Goal: Find specific page/section: Find specific page/section

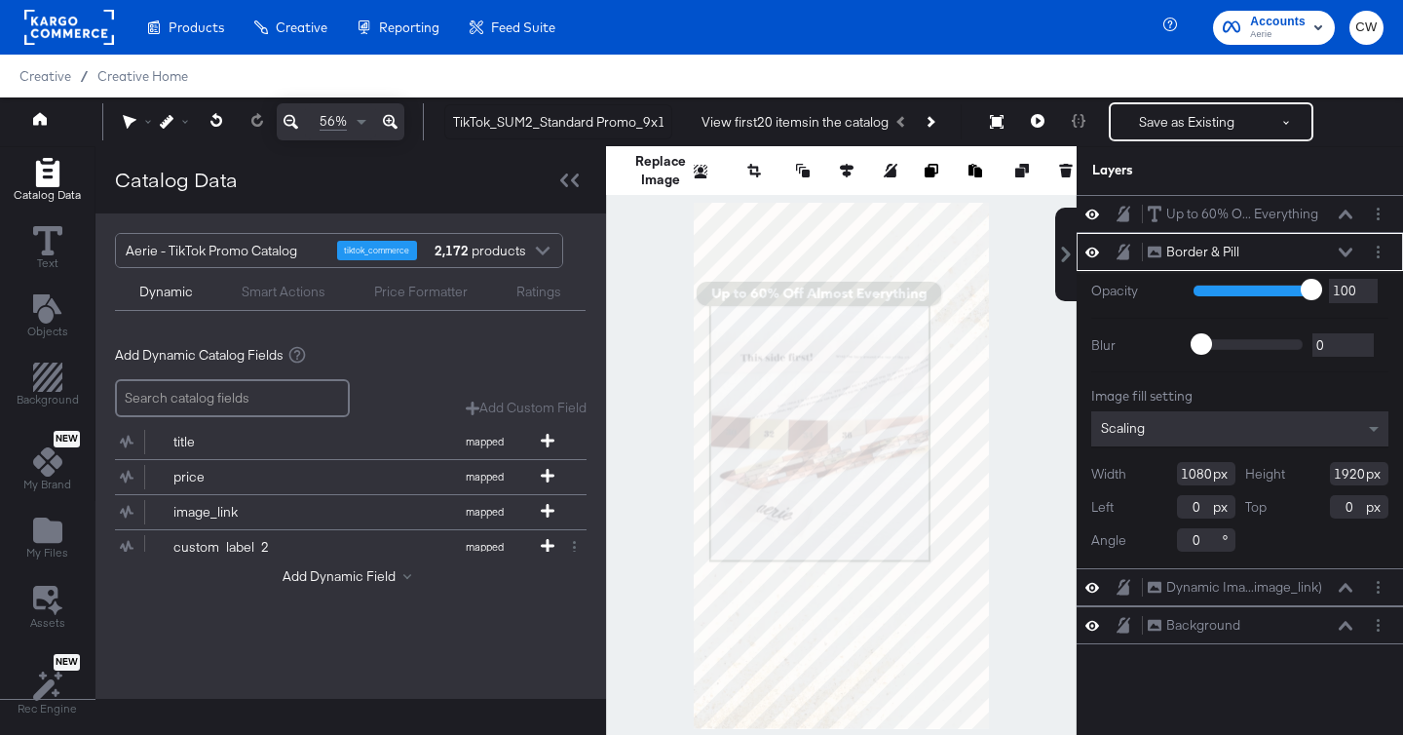
click at [88, 30] on rect at bounding box center [69, 27] width 90 height 35
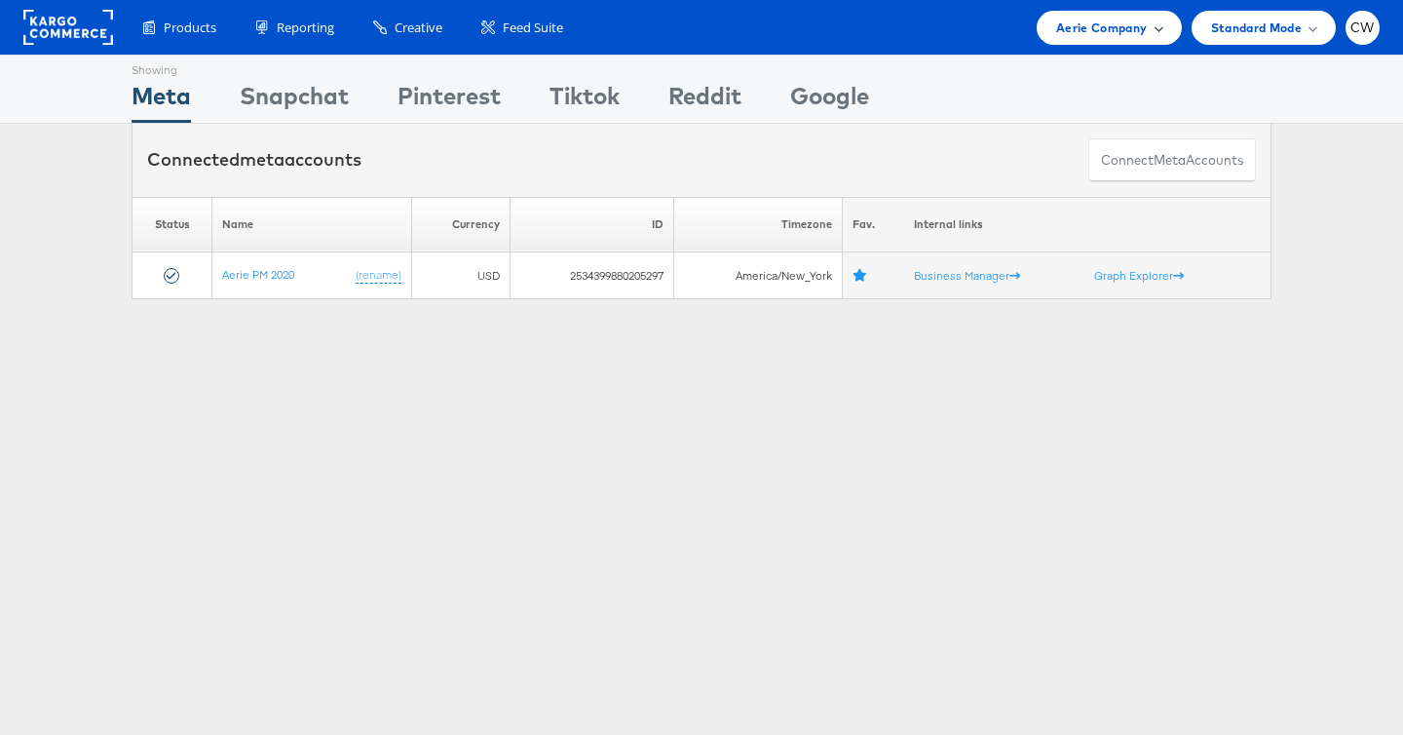
click at [1126, 20] on span "Aerie Company" at bounding box center [1101, 28] width 91 height 20
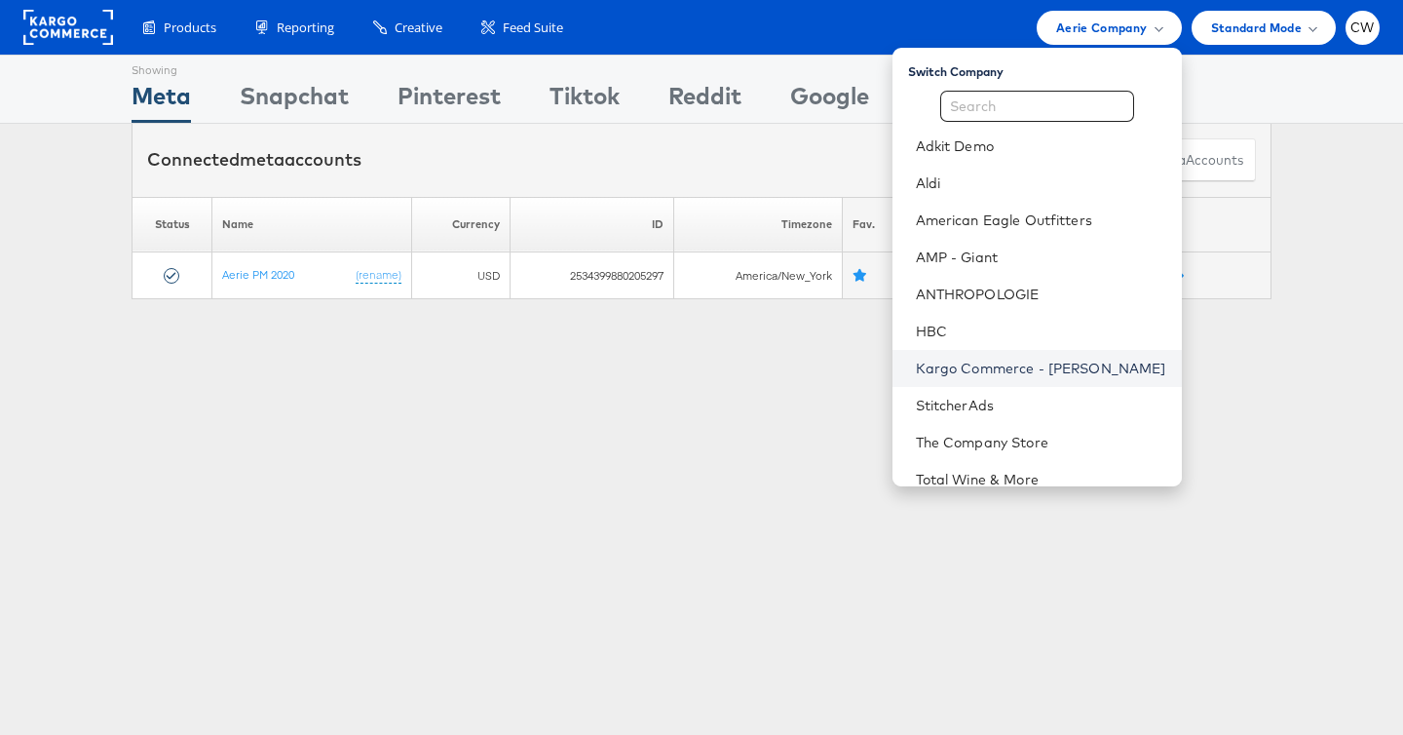
scroll to position [80, 0]
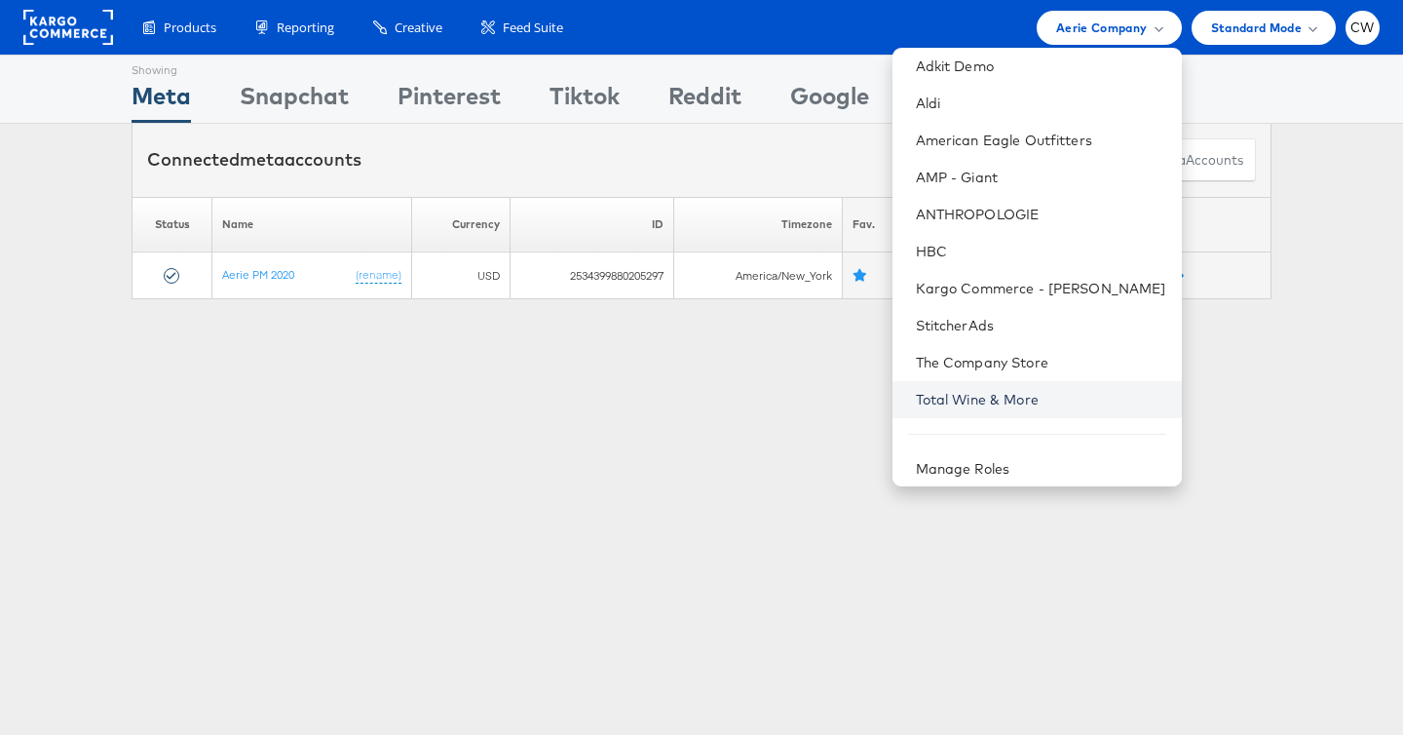
click at [993, 399] on link "Total Wine & More" at bounding box center [1041, 399] width 250 height 19
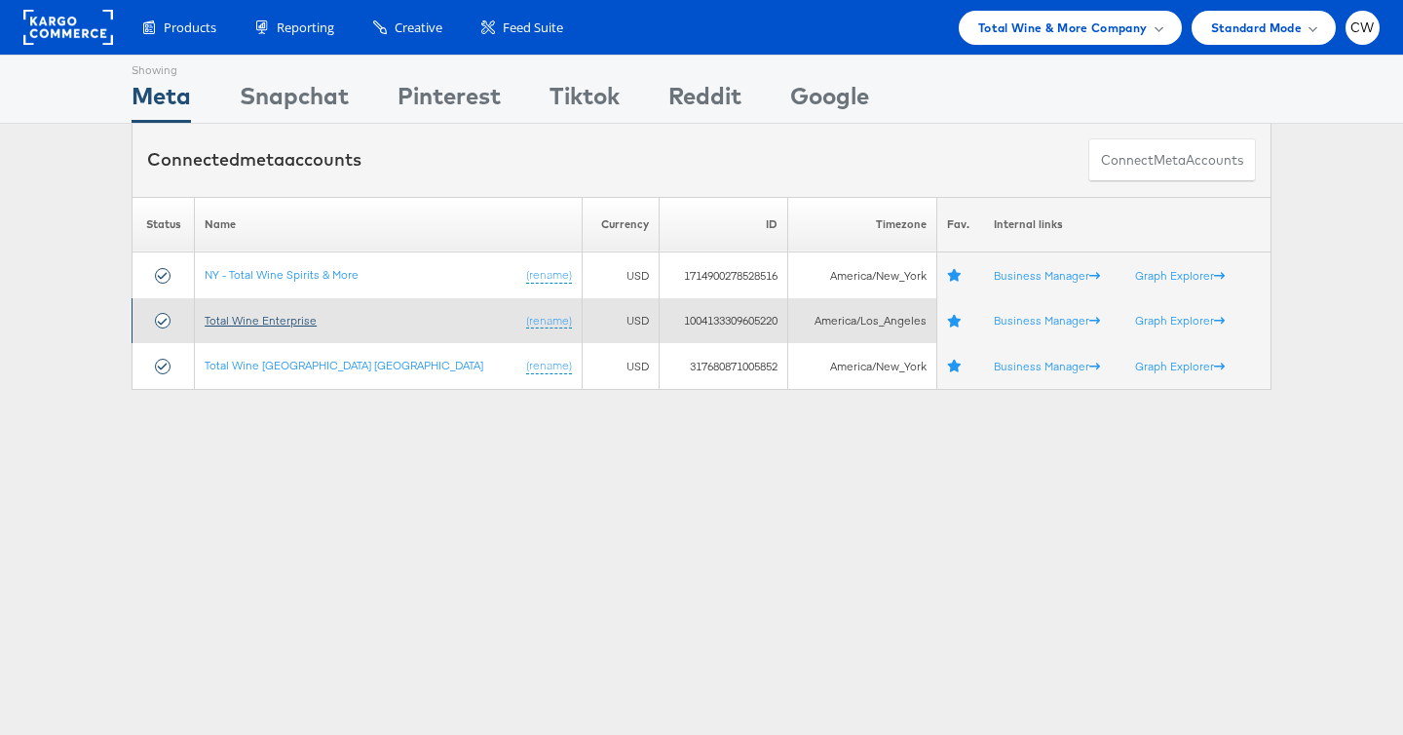
click at [287, 319] on link "Total Wine Enterprise" at bounding box center [261, 320] width 112 height 15
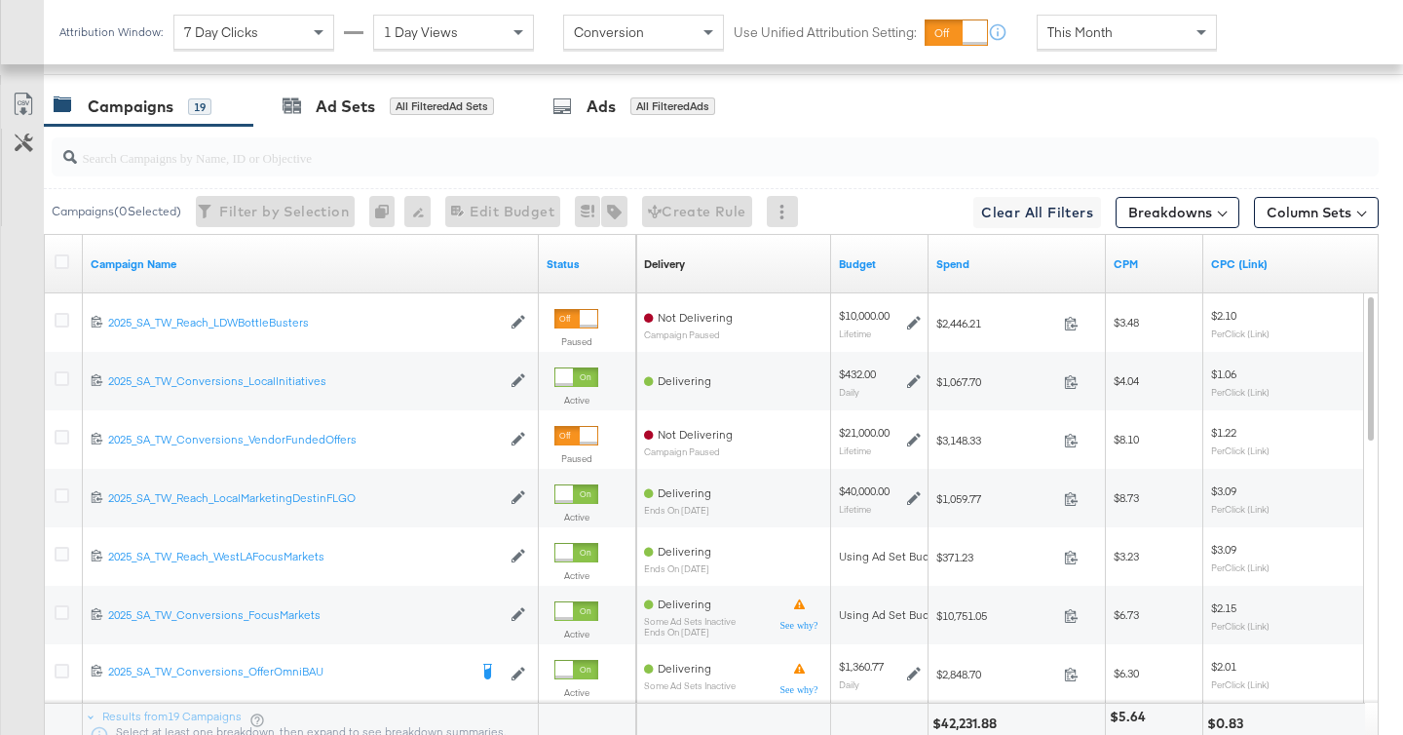
scroll to position [1066, 0]
click at [260, 165] on input "search" at bounding box center [669, 152] width 1184 height 38
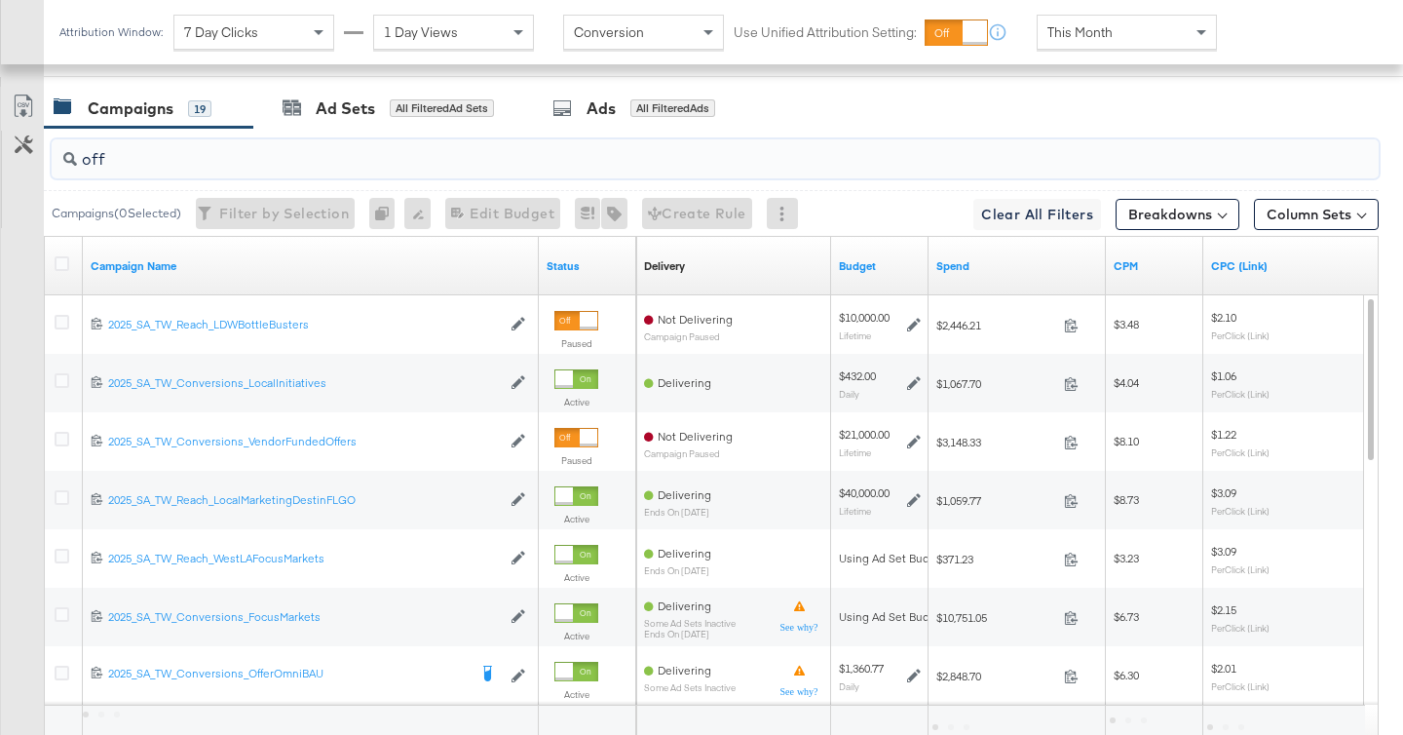
scroll to position [1004, 0]
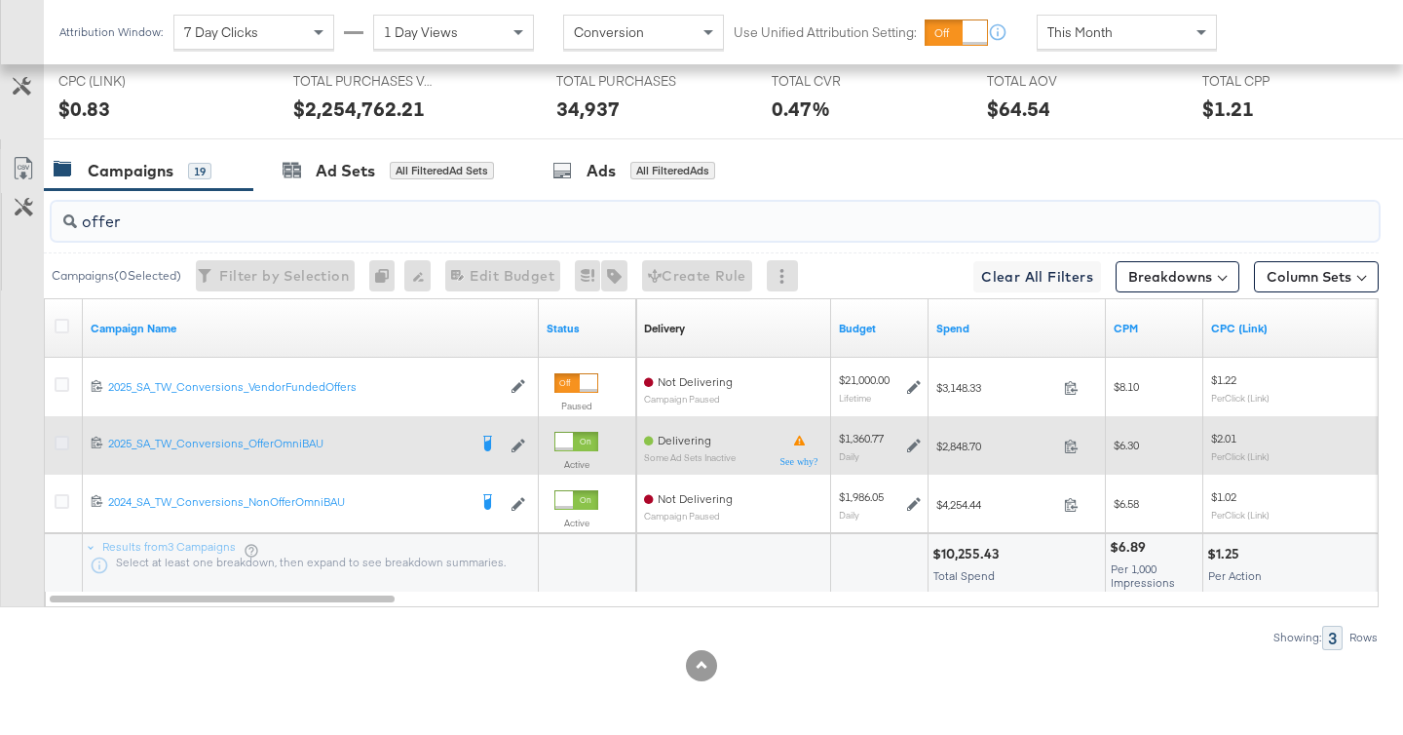
type input "offer"
click at [57, 443] on icon at bounding box center [62, 443] width 15 height 15
click at [0, 0] on input "checkbox" at bounding box center [0, 0] width 0 height 0
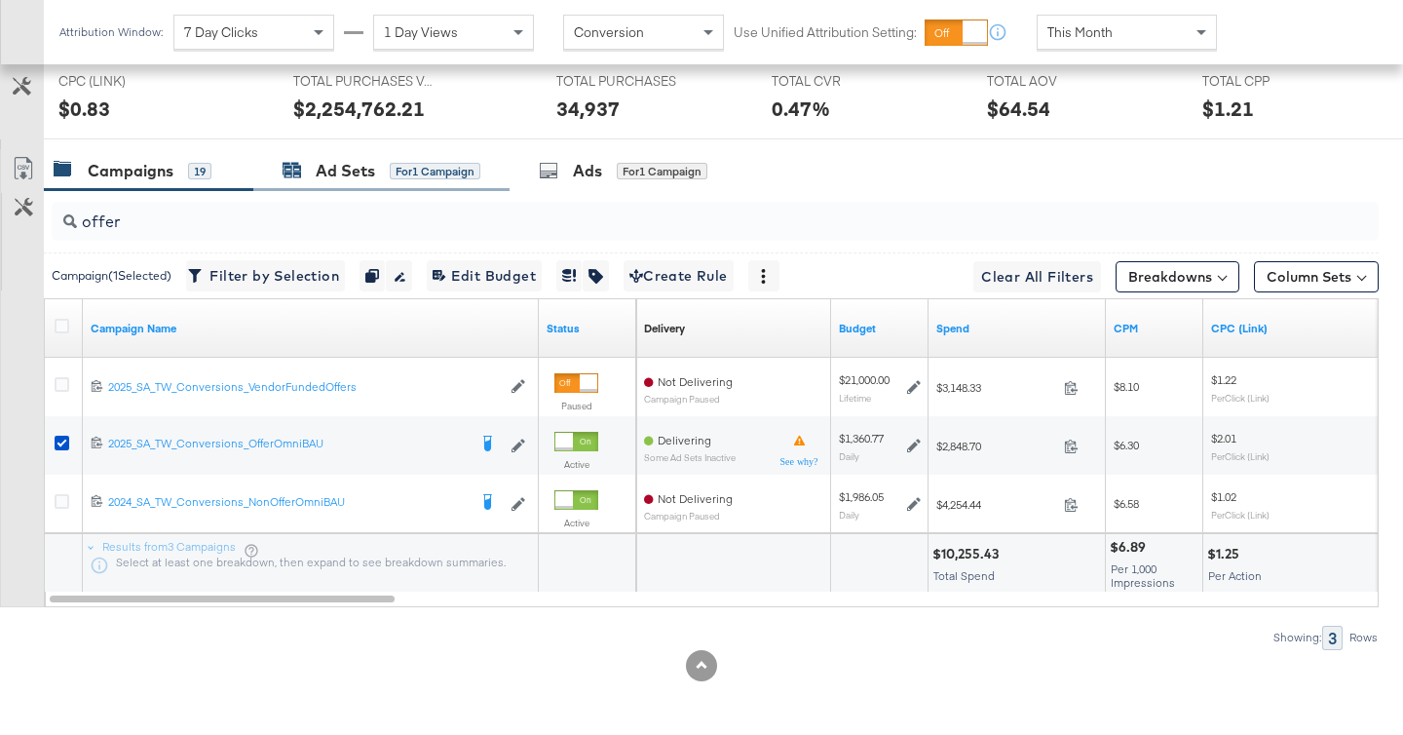
click at [419, 170] on div "for 1 Campaign" at bounding box center [435, 172] width 91 height 18
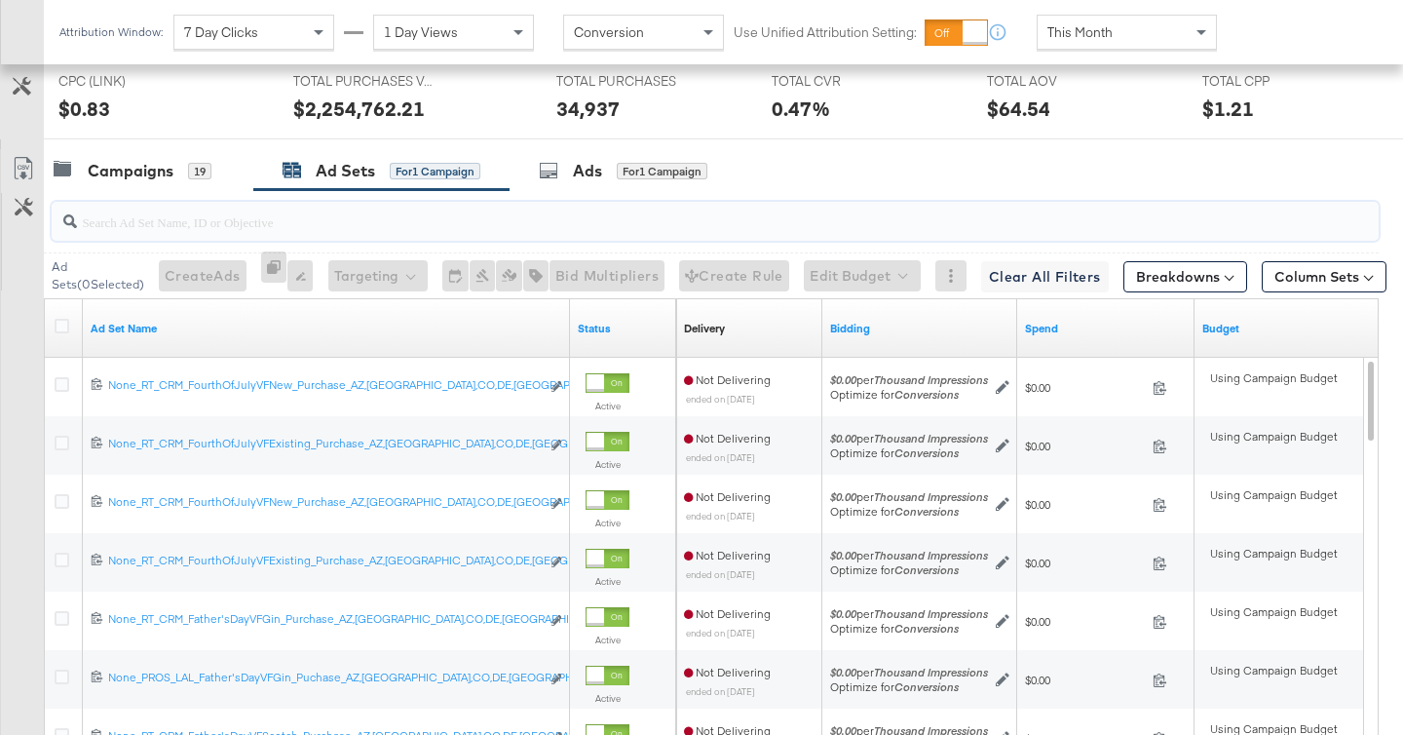
click at [411, 215] on input "search" at bounding box center [669, 214] width 1184 height 38
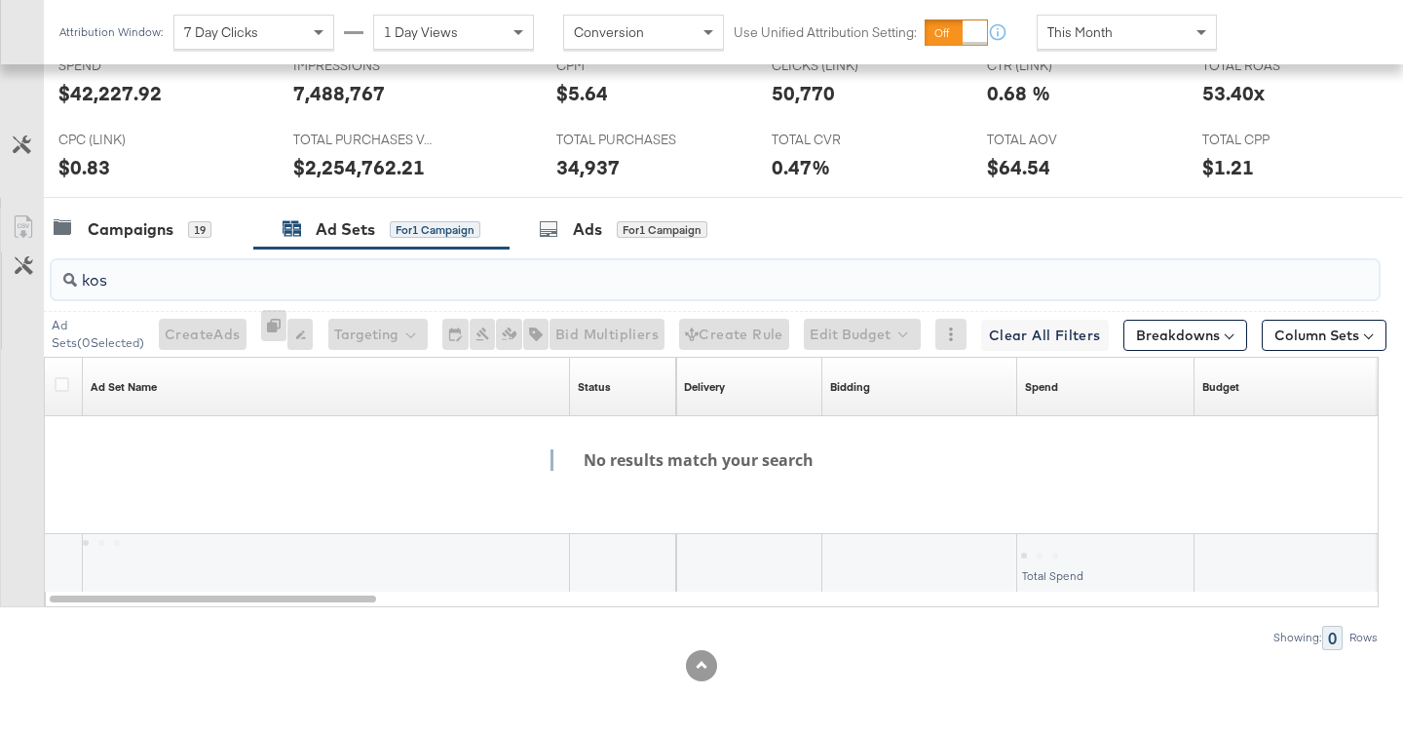
scroll to position [945, 0]
type input "k"
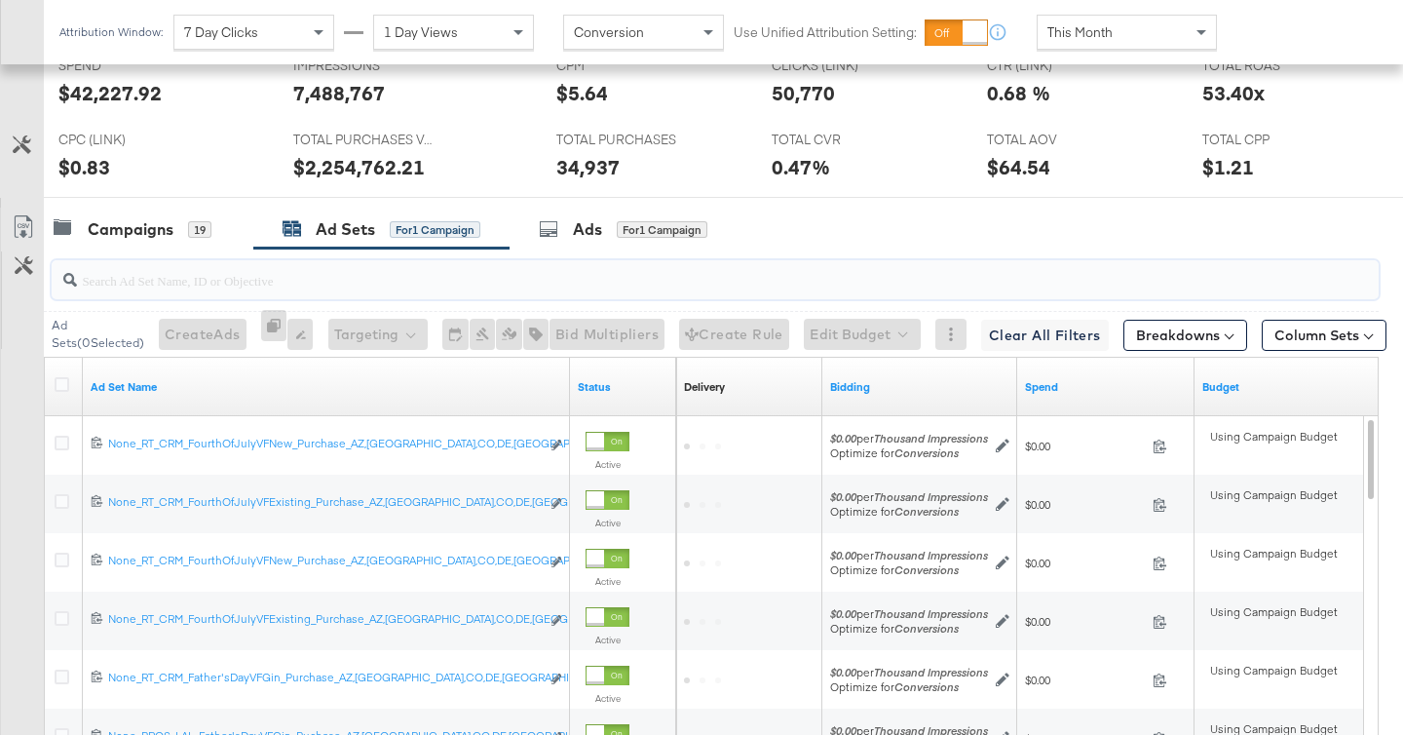
scroll to position [1004, 0]
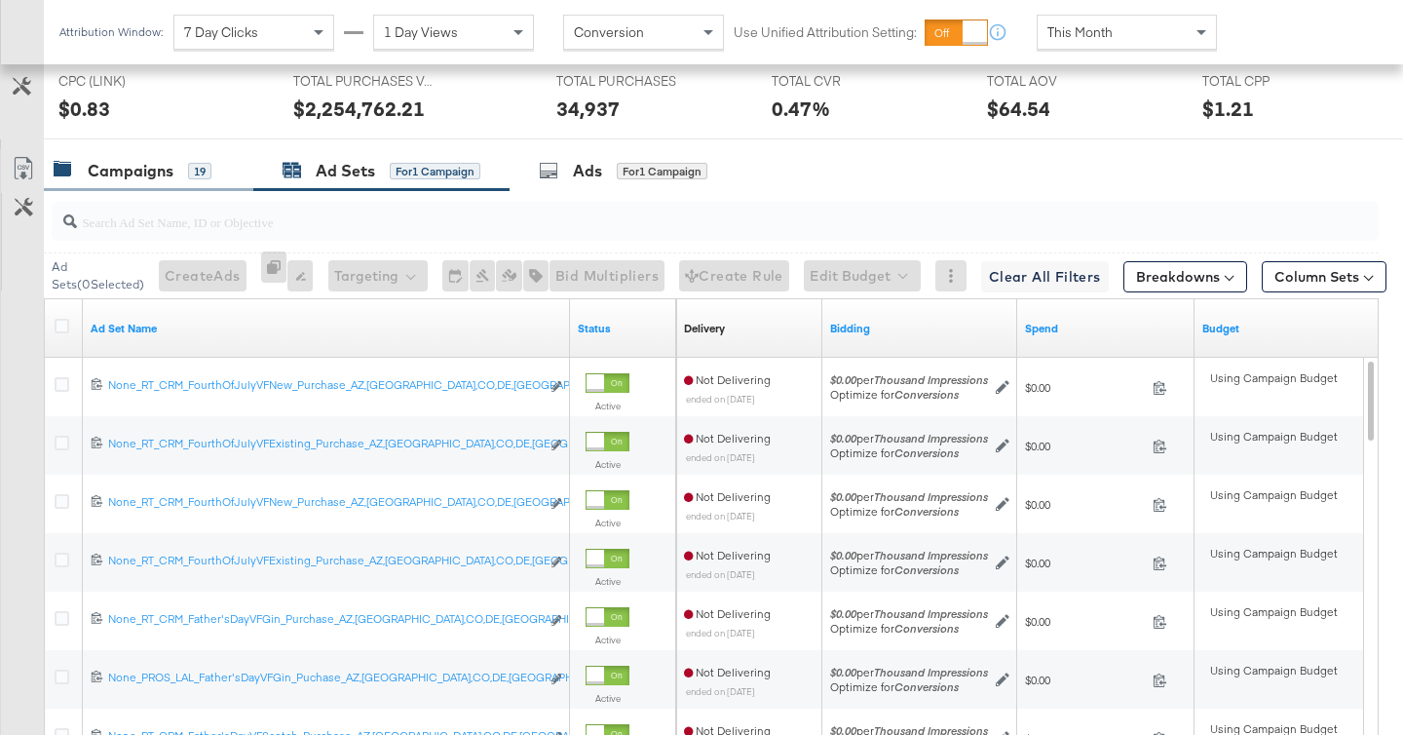
click at [139, 170] on div "Campaigns" at bounding box center [131, 171] width 86 height 22
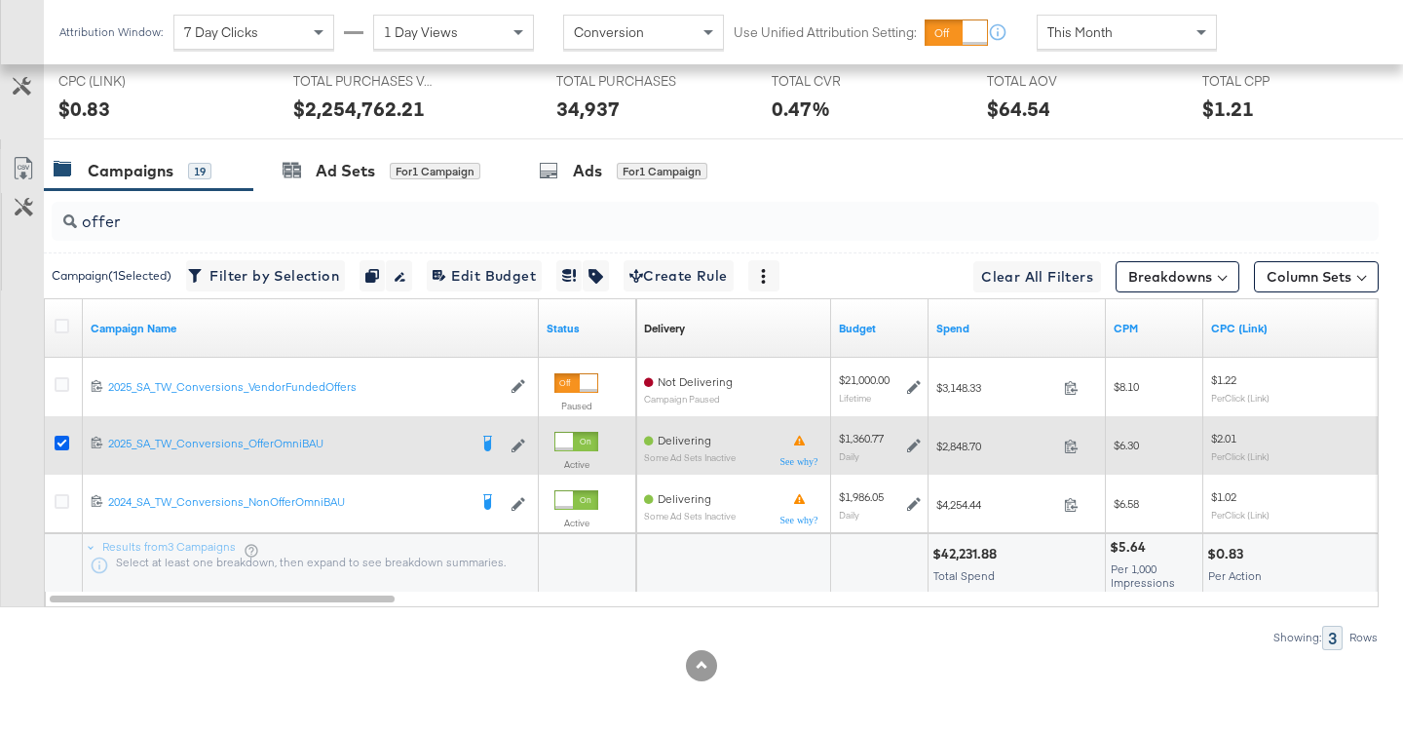
click at [60, 439] on icon at bounding box center [62, 443] width 15 height 15
click at [0, 0] on input "checkbox" at bounding box center [0, 0] width 0 height 0
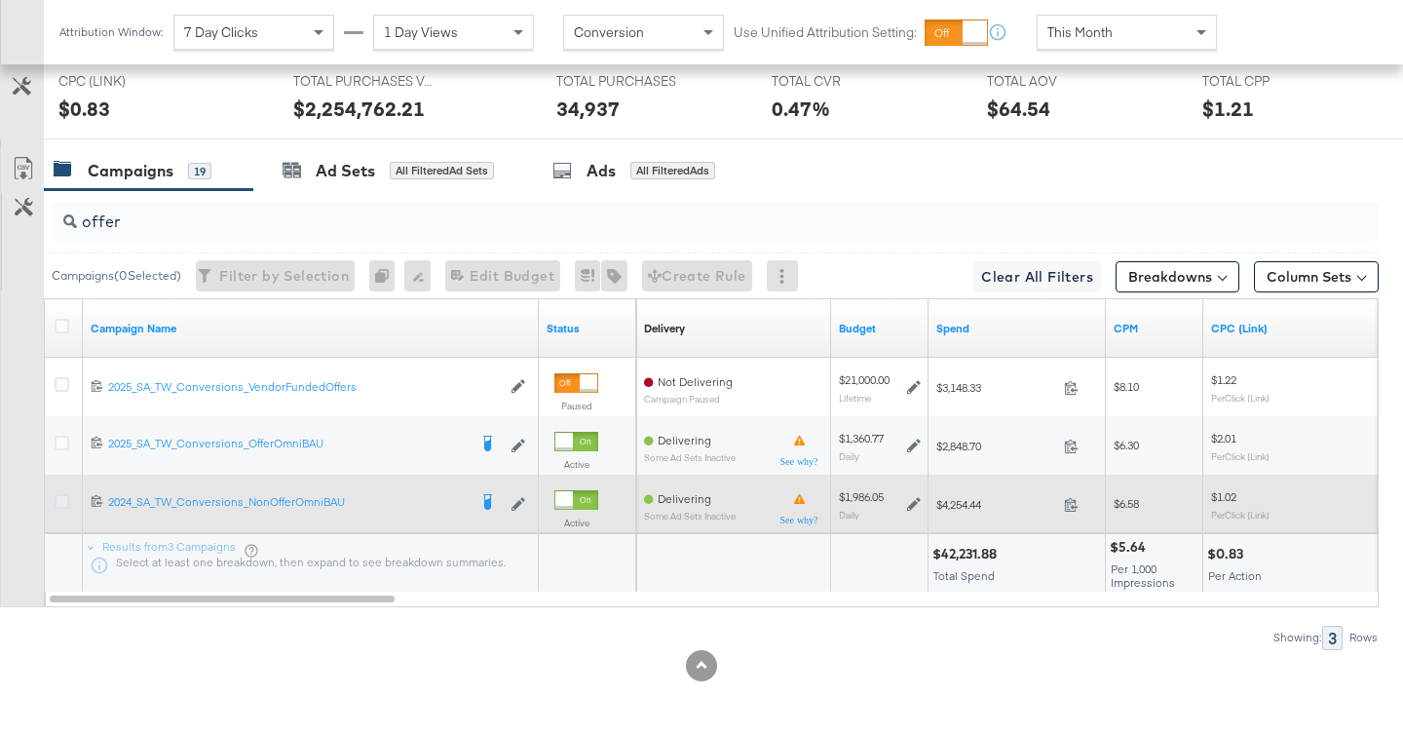
click at [65, 501] on icon at bounding box center [62, 501] width 15 height 15
click at [0, 0] on input "checkbox" at bounding box center [0, 0] width 0 height 0
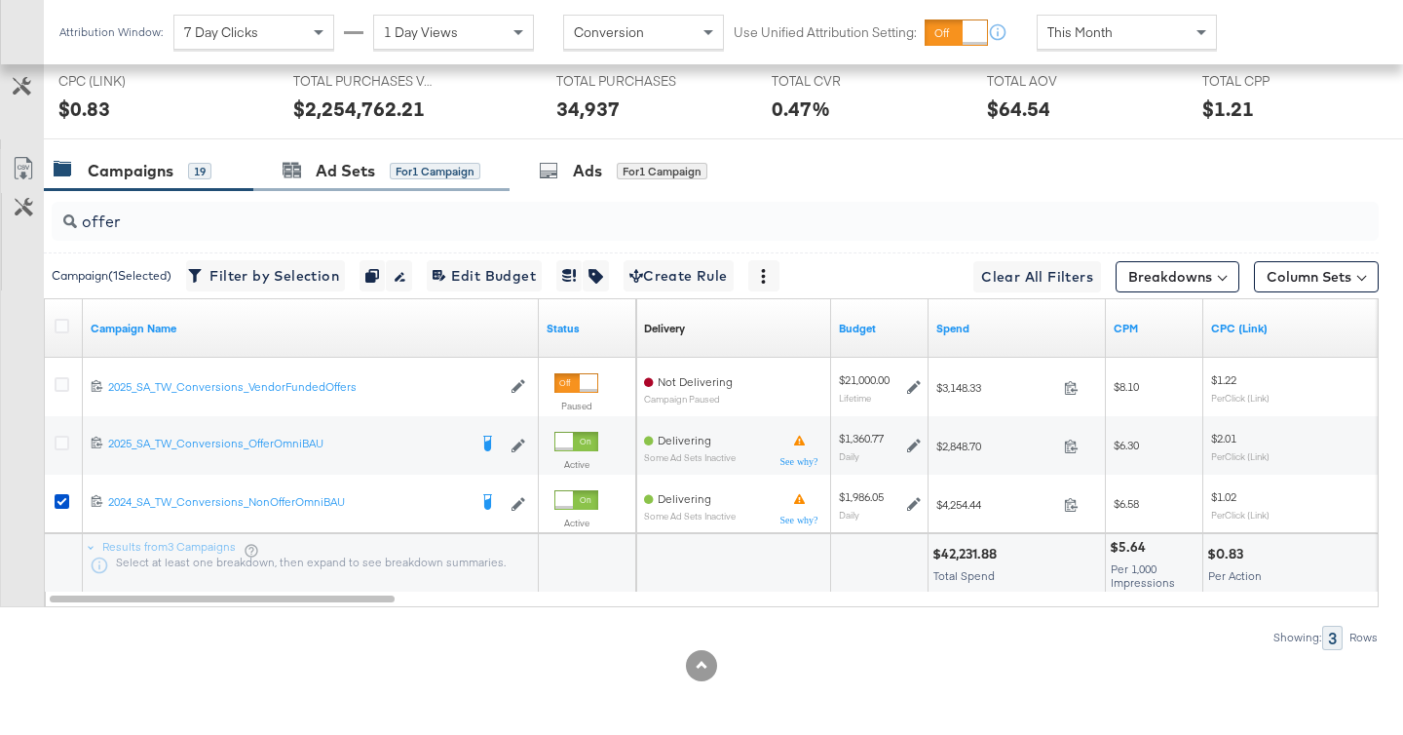
click at [396, 184] on div "Ad Sets for 1 Campaign" at bounding box center [381, 171] width 256 height 42
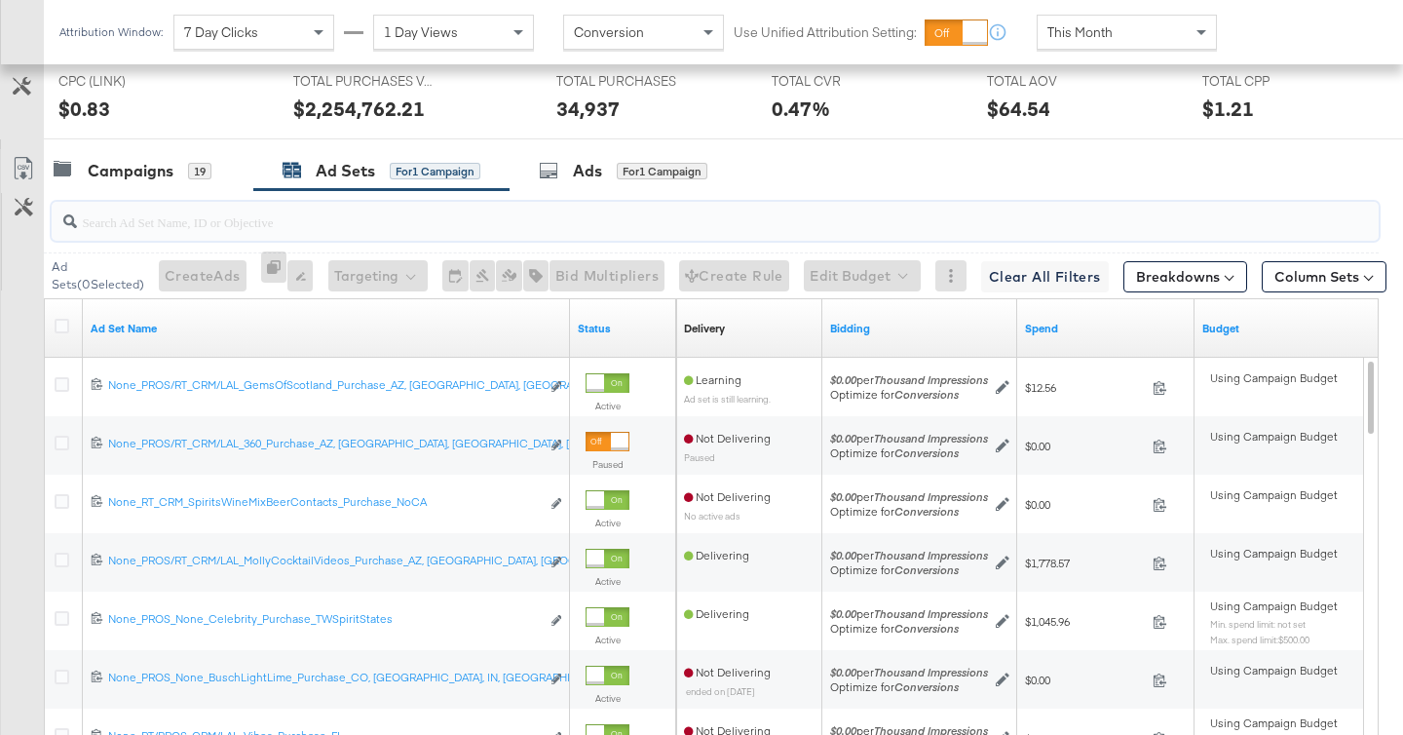
click at [407, 214] on input "search" at bounding box center [669, 214] width 1184 height 38
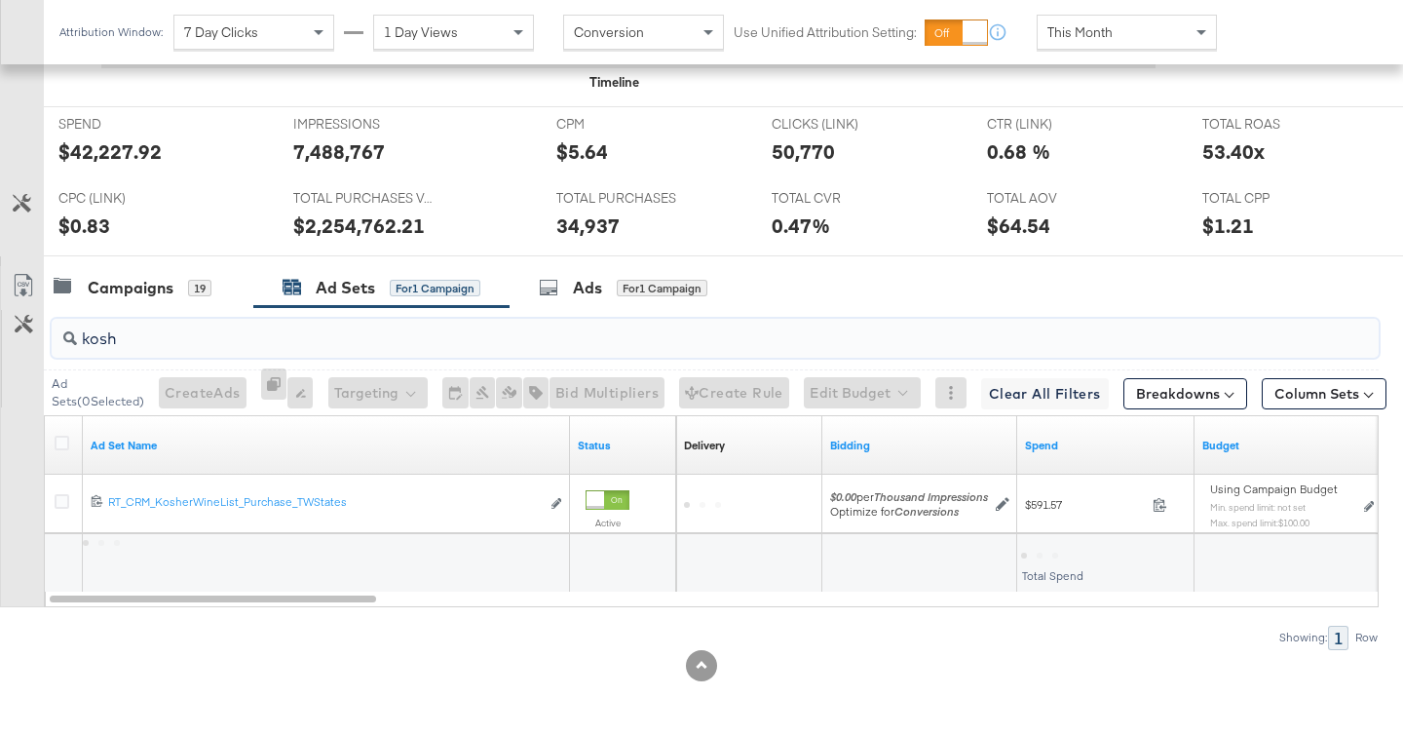
scroll to position [887, 0]
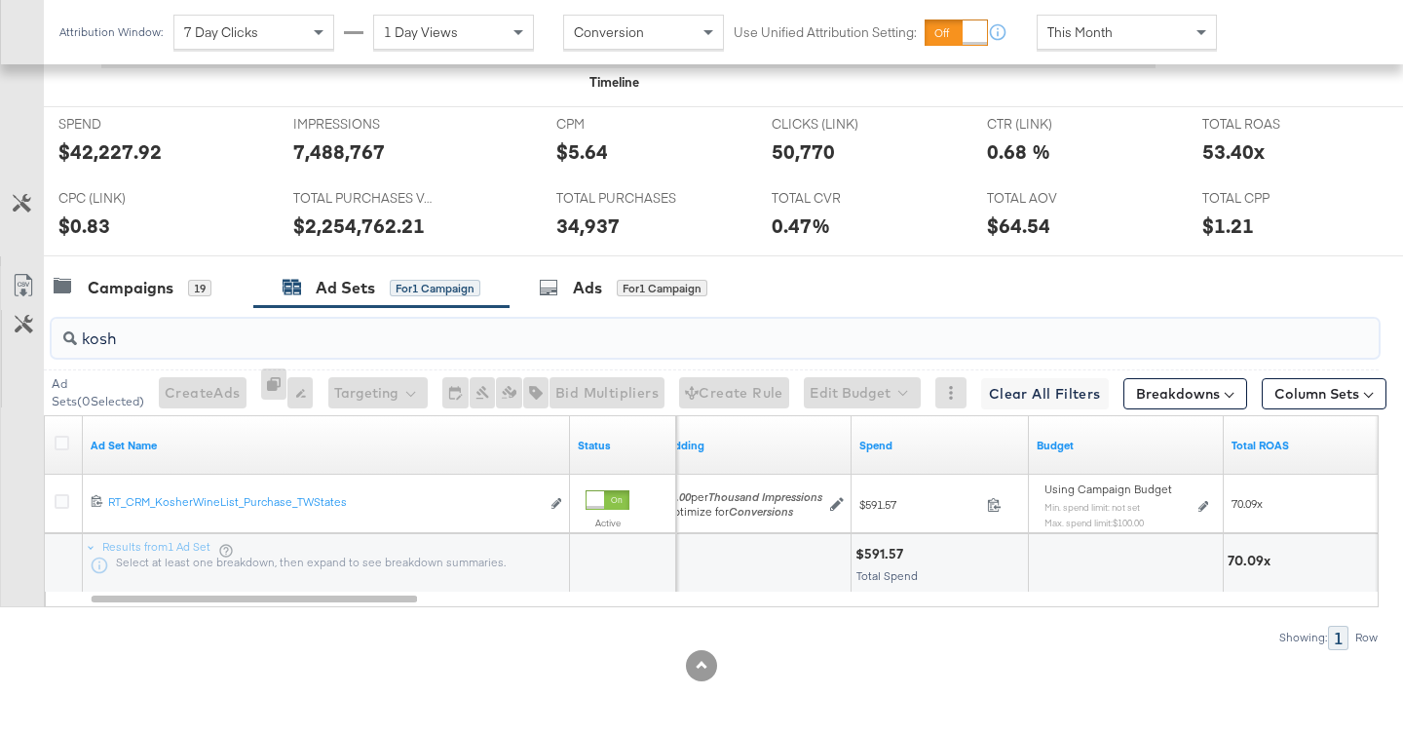
type input "kosh"
